Goal: Transaction & Acquisition: Purchase product/service

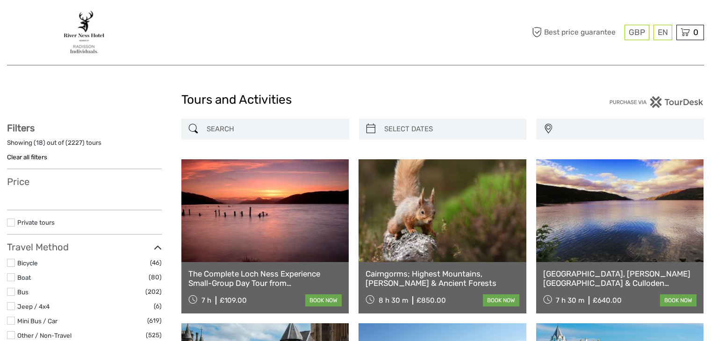
select select
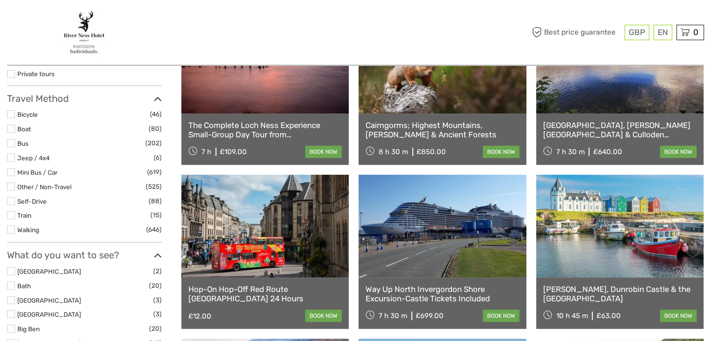
select select
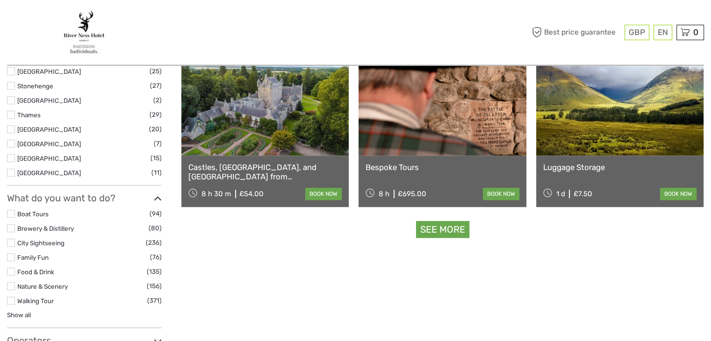
scroll to position [926, 0]
click at [433, 230] on link "See more" at bounding box center [442, 230] width 53 height 17
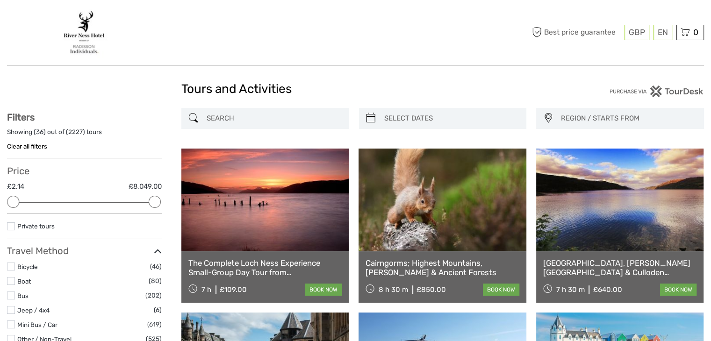
scroll to position [0, 0]
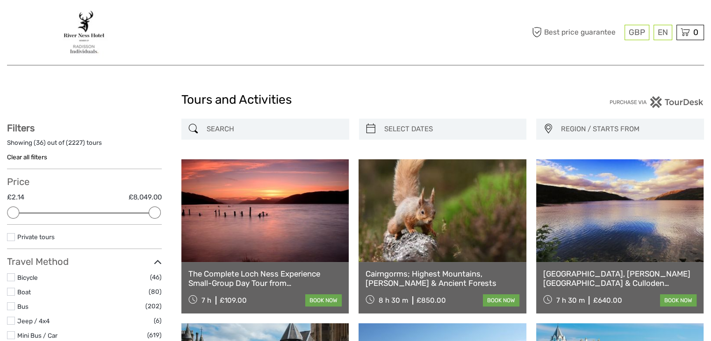
type input "08/09/2025"
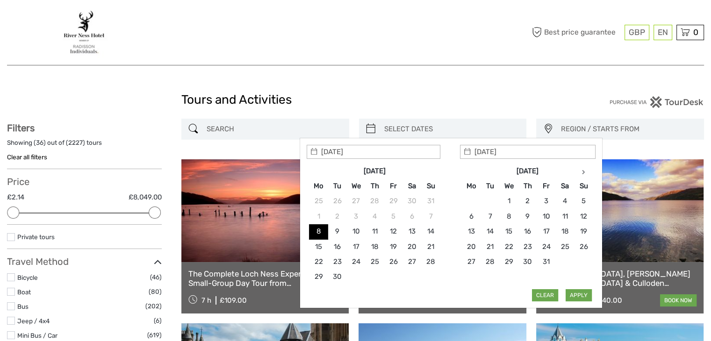
click at [490, 128] on input "search" at bounding box center [451, 129] width 142 height 16
type input "09/09/2025"
click at [576, 294] on button "Apply" at bounding box center [579, 295] width 26 height 12
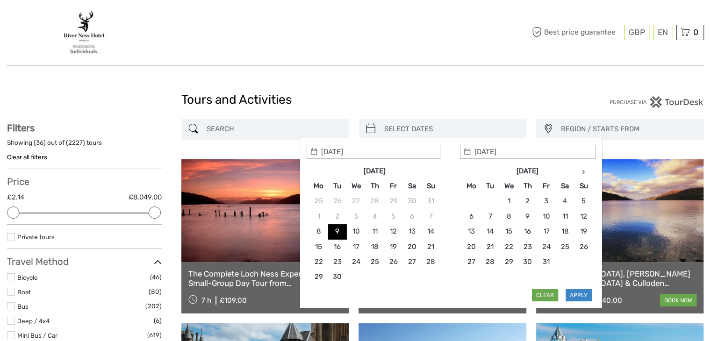
type input "09/09/2025 - 09/09/2025"
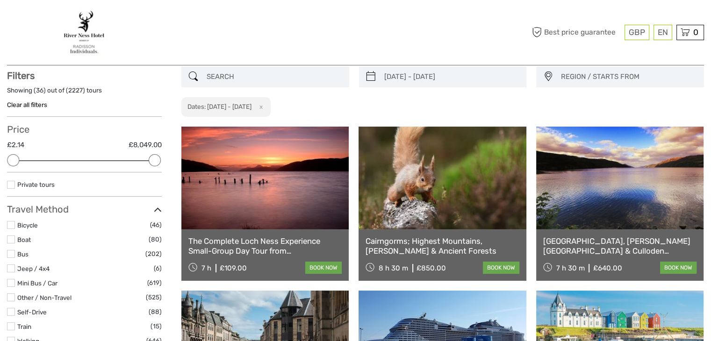
scroll to position [53, 0]
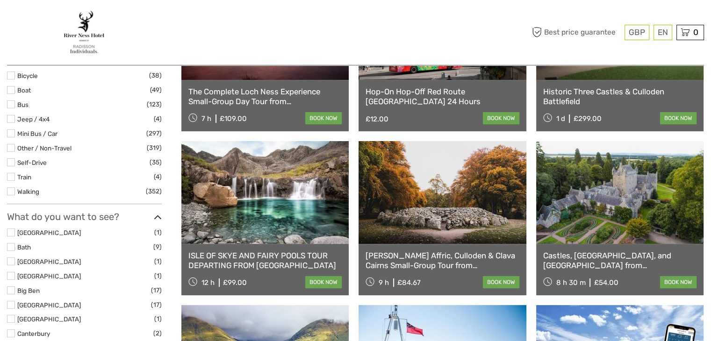
scroll to position [207, 0]
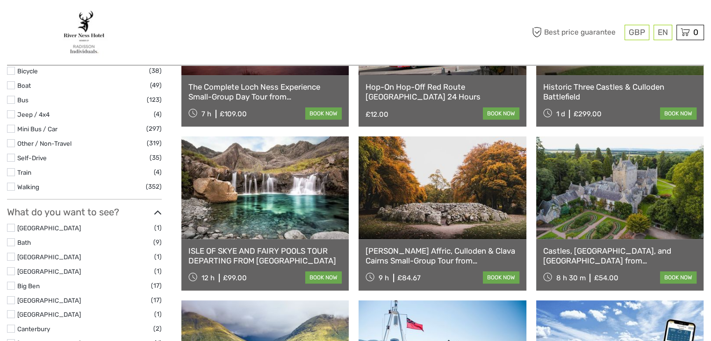
click at [276, 257] on link "ISLE OF SKYE AND FAIRY POOLS TOUR DEPARTING FROM INVERNESS" at bounding box center [264, 255] width 153 height 19
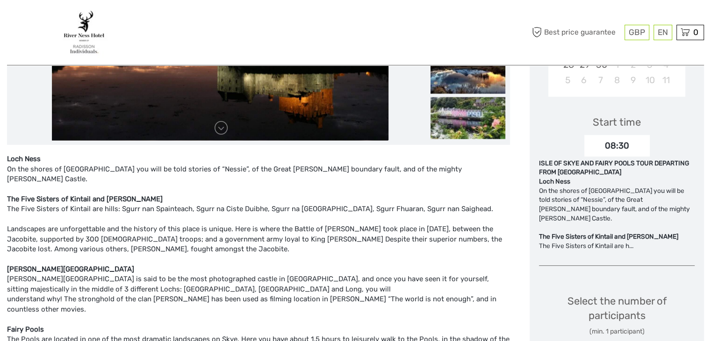
scroll to position [269, 0]
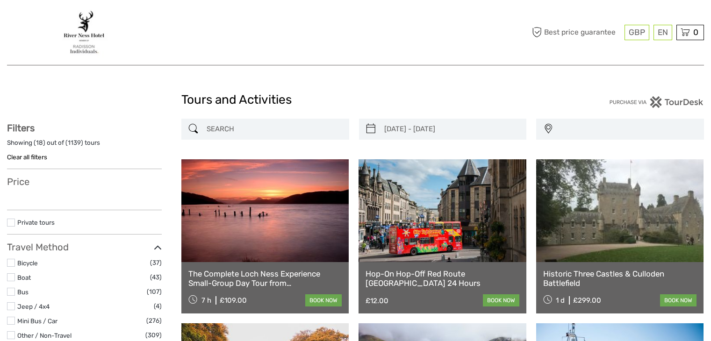
select select
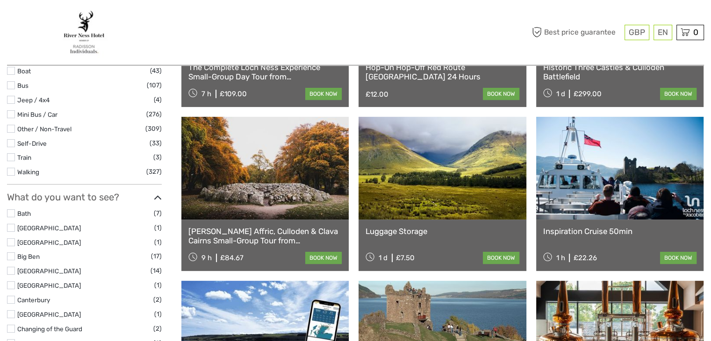
scroll to position [207, 0]
type input "09/09/2025 - 09/09/2025"
select select
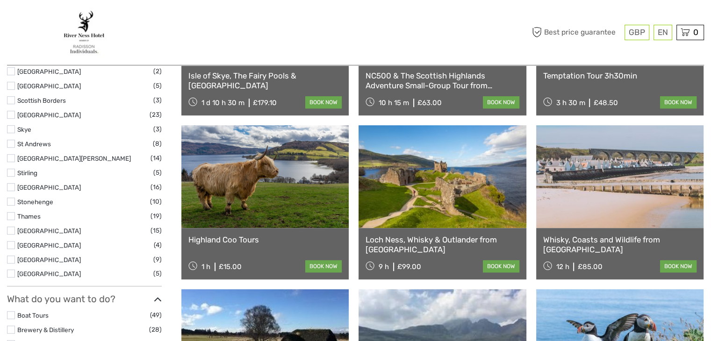
scroll to position [711, 0]
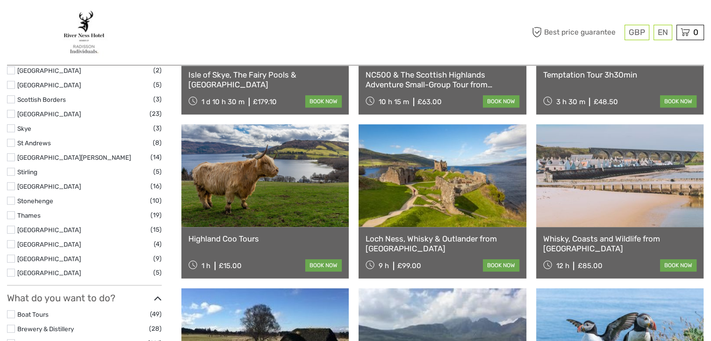
click at [255, 204] on link at bounding box center [264, 175] width 167 height 103
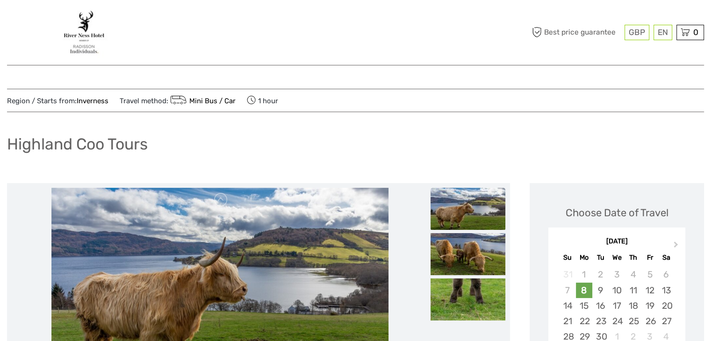
click at [79, 43] on img at bounding box center [84, 32] width 51 height 51
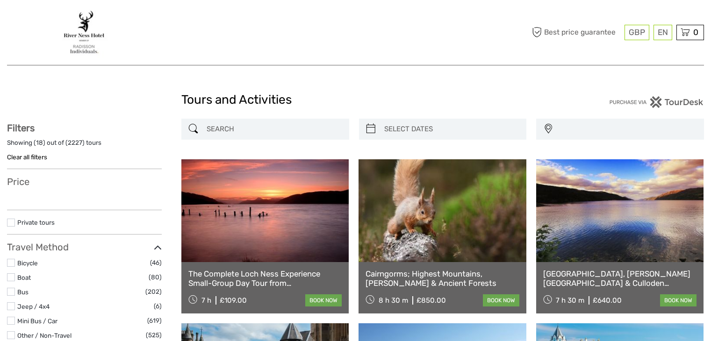
select select
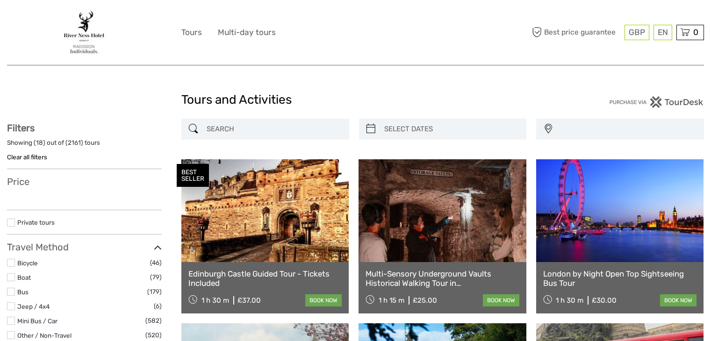
select select
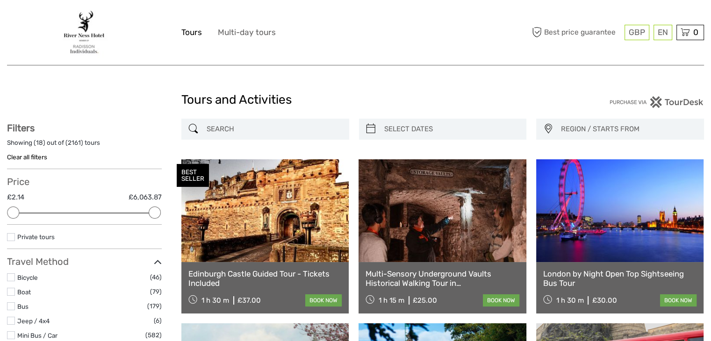
click at [192, 34] on link "Tours" at bounding box center [191, 33] width 21 height 14
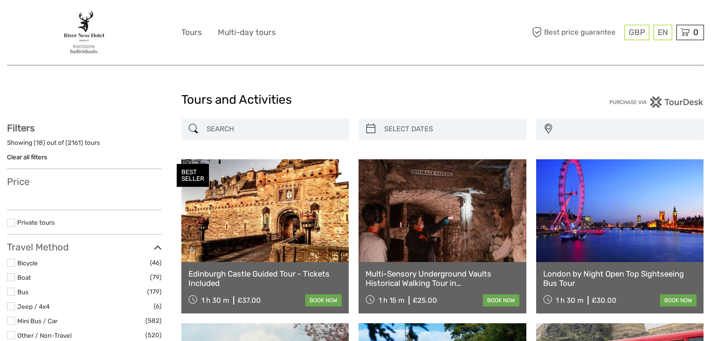
select select
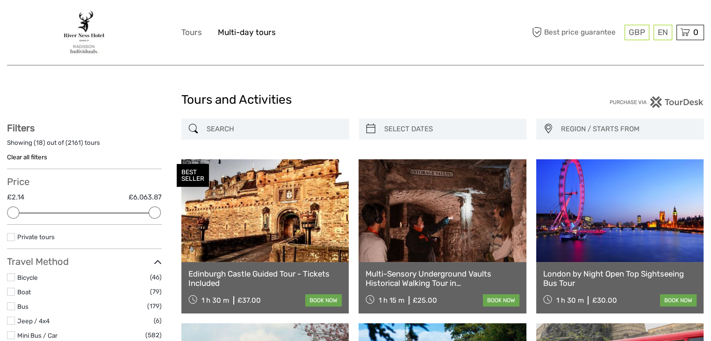
click at [236, 34] on link "Multi-day tours" at bounding box center [247, 33] width 58 height 14
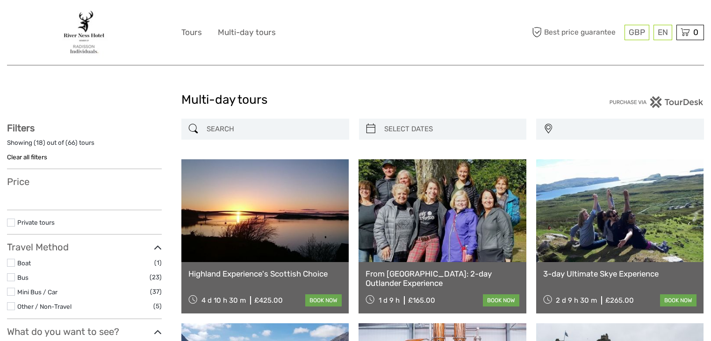
select select
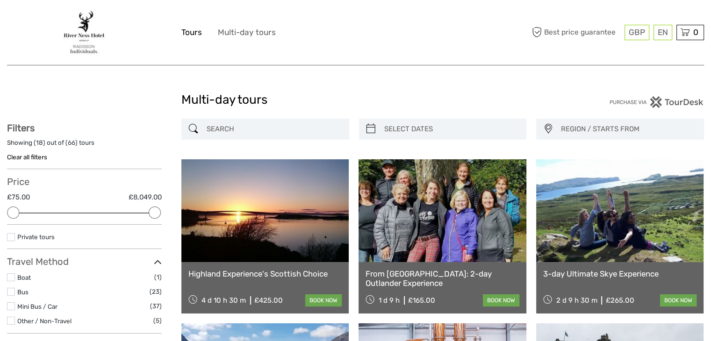
click at [198, 32] on link "Tours" at bounding box center [191, 33] width 21 height 14
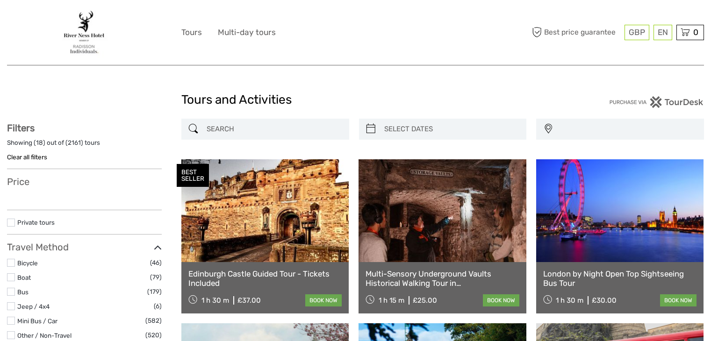
select select
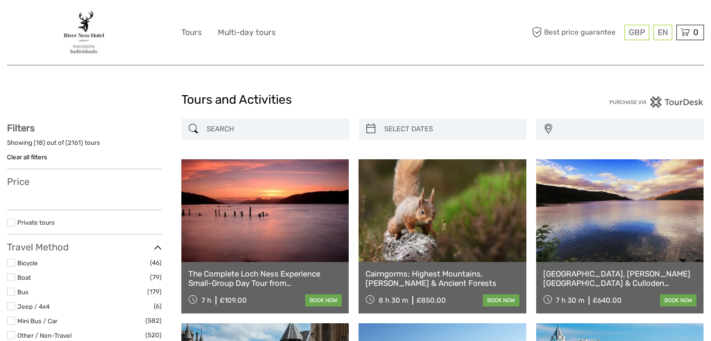
select select
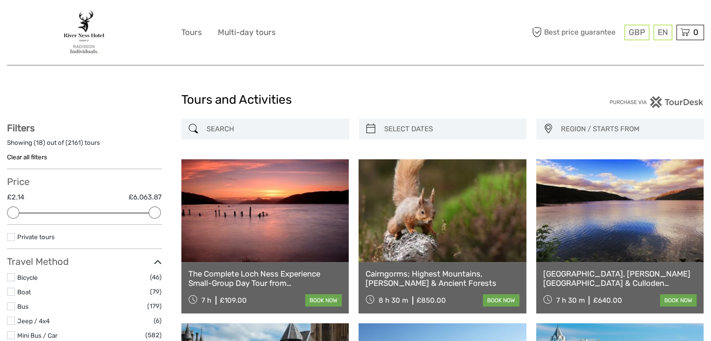
click at [640, 103] on img at bounding box center [656, 102] width 95 height 12
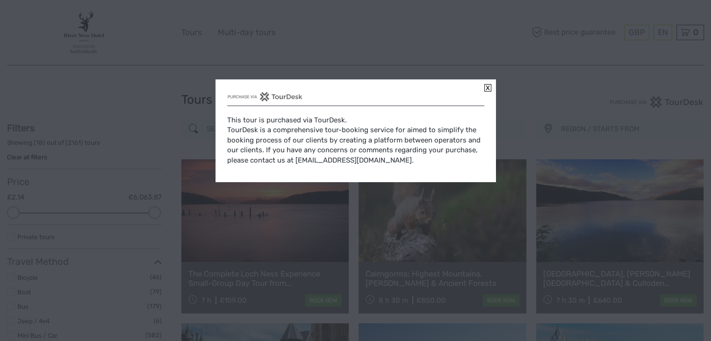
click at [490, 89] on link at bounding box center [487, 87] width 7 height 7
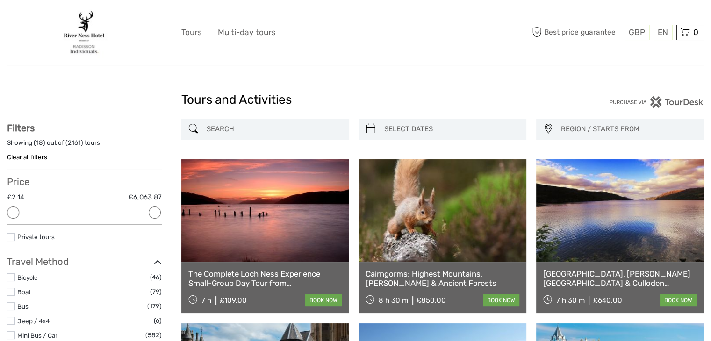
click at [237, 134] on input "search" at bounding box center [274, 129] width 142 height 16
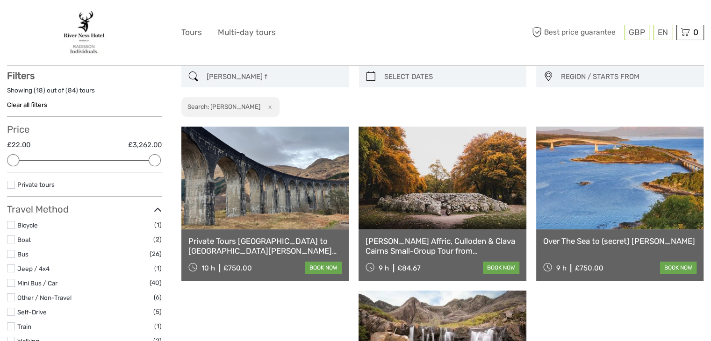
scroll to position [53, 0]
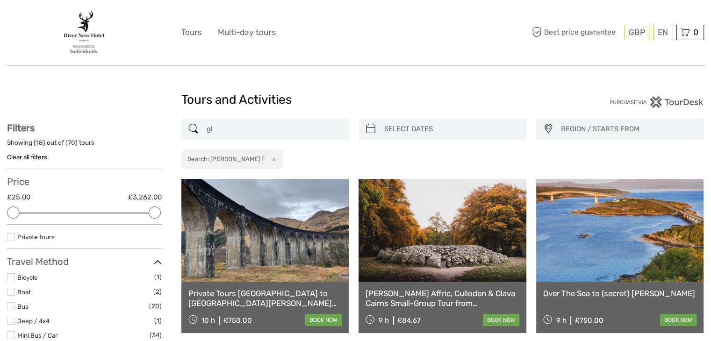
type input "g"
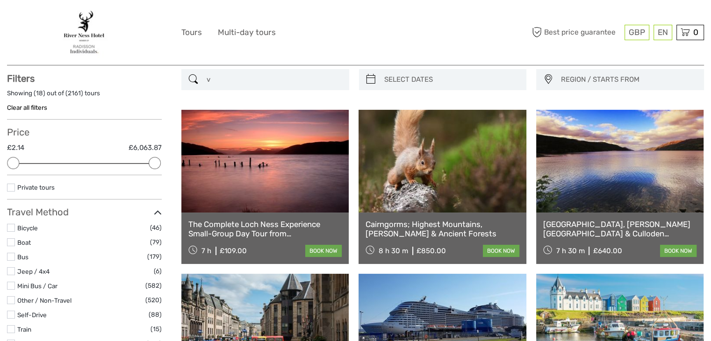
scroll to position [53, 0]
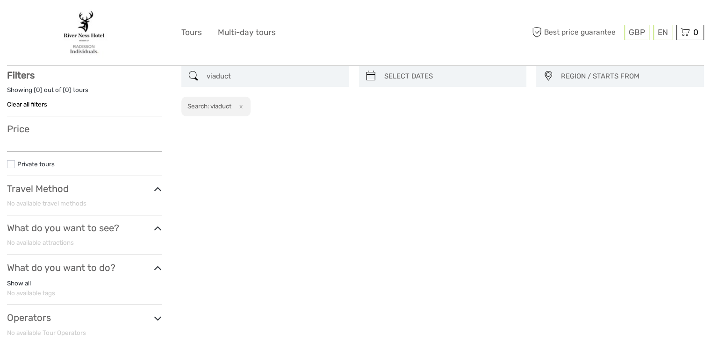
click at [247, 74] on input "viaduct" at bounding box center [274, 76] width 142 height 16
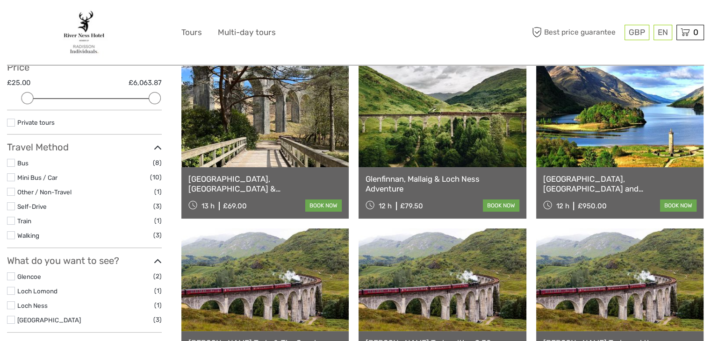
scroll to position [120, 0]
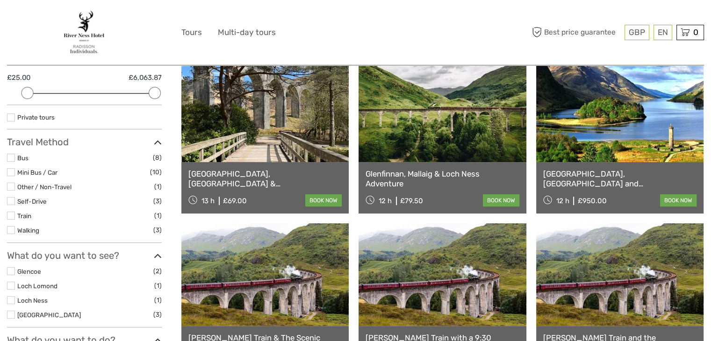
type input "viaduct"
click at [266, 169] on div "[GEOGRAPHIC_DATA], [GEOGRAPHIC_DATA] & [GEOGRAPHIC_DATA][PERSON_NAME] 13 h £69.…" at bounding box center [264, 187] width 167 height 51
click at [265, 172] on link "[GEOGRAPHIC_DATA], [GEOGRAPHIC_DATA] & [GEOGRAPHIC_DATA][PERSON_NAME]" at bounding box center [264, 178] width 153 height 19
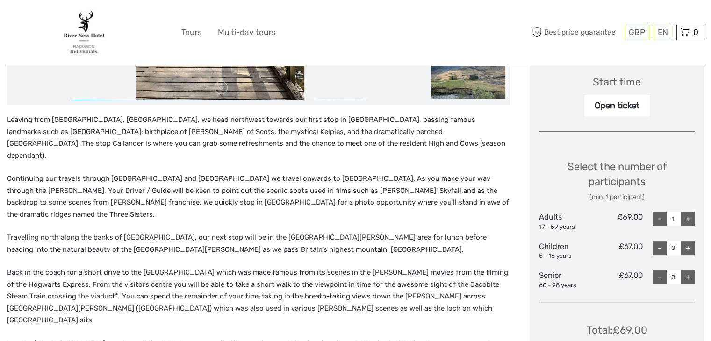
scroll to position [313, 0]
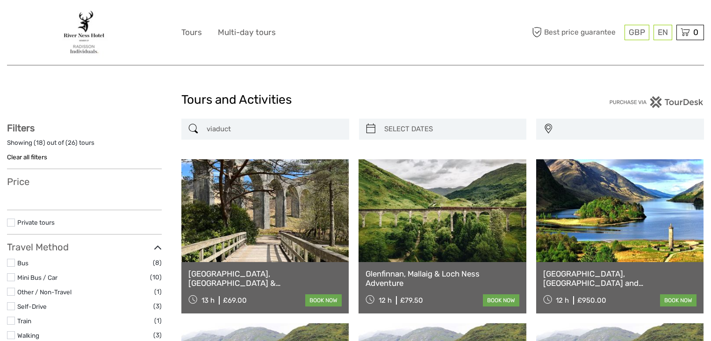
select select
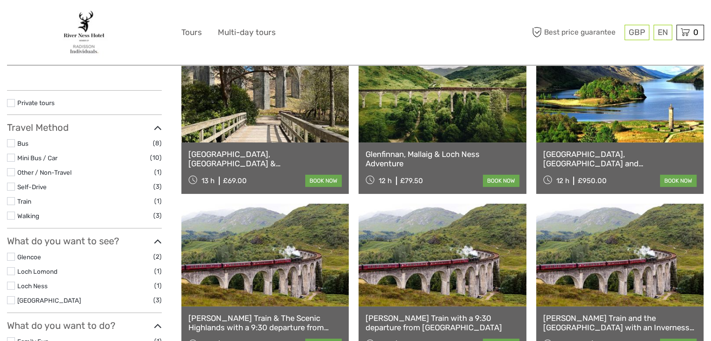
select select
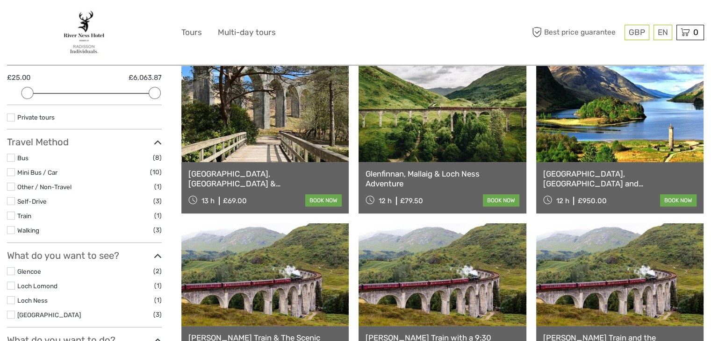
scroll to position [0, 0]
click at [394, 184] on link "Glenfinnan, Mallaig & Loch Ness Adventure" at bounding box center [442, 178] width 153 height 19
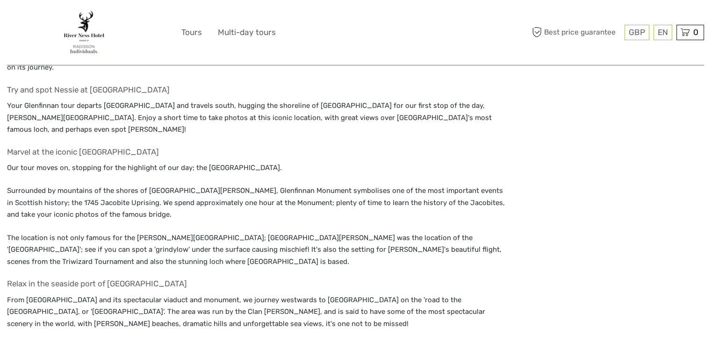
scroll to position [390, 0]
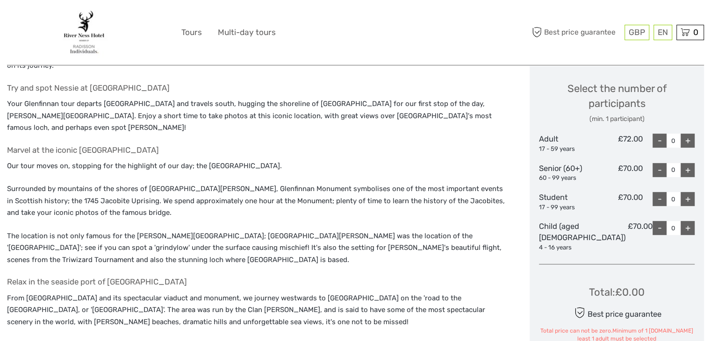
click at [682, 143] on div "+" at bounding box center [688, 141] width 14 height 14
type input "2"
click at [548, 281] on div "Total : £144.00 Best price guarantee ADD TO CART EXPRESS CHECKOUT" at bounding box center [617, 315] width 156 height 86
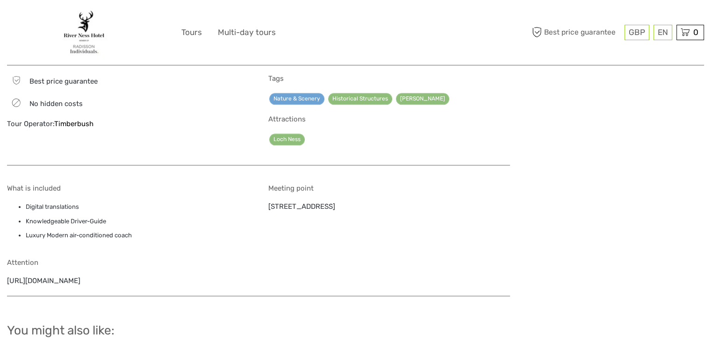
scroll to position [933, 0]
drag, startPoint x: 126, startPoint y: 256, endPoint x: 33, endPoint y: 245, distance: 94.0
click at [33, 258] on div "Attention [URL][DOMAIN_NAME]" at bounding box center [258, 272] width 503 height 28
copy div "[DOMAIN_NAME]"
